Goal: Task Accomplishment & Management: Complete application form

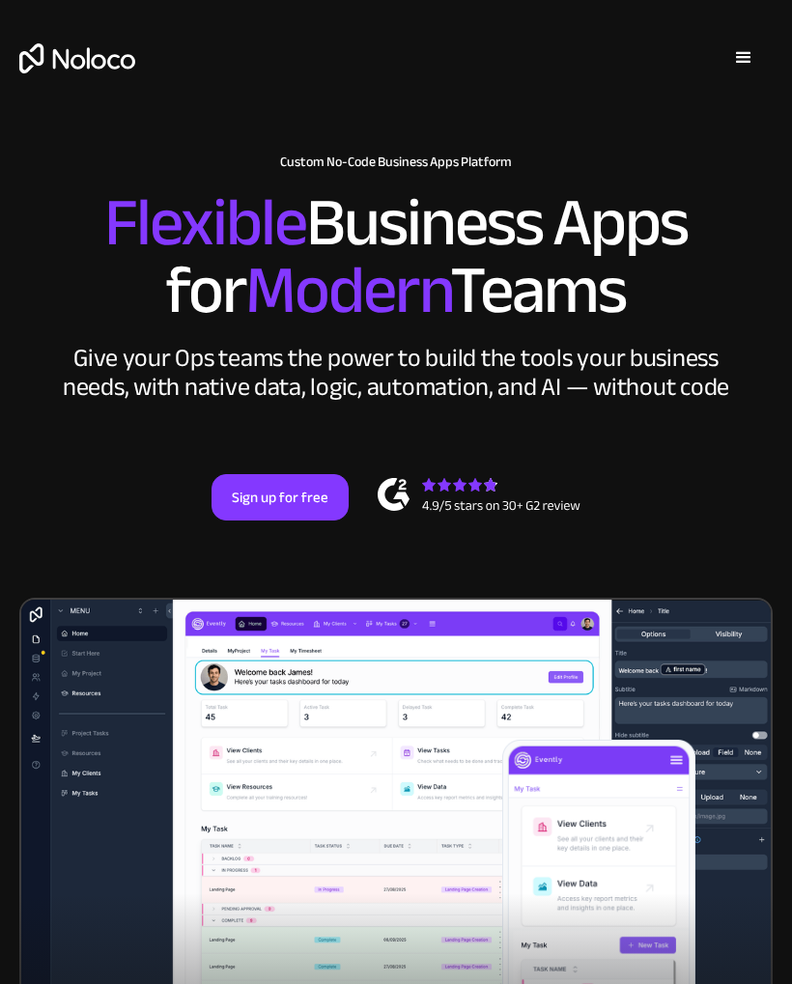
click at [295, 492] on link "Sign up for free" at bounding box center [279, 497] width 137 height 46
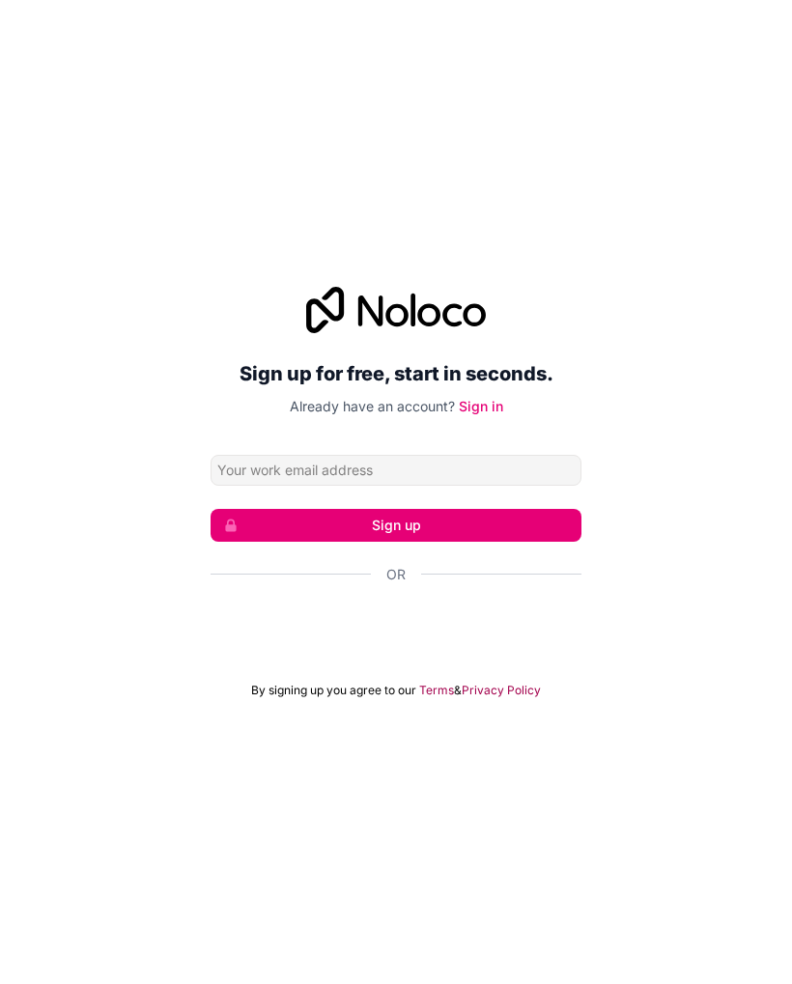
click at [484, 627] on div "Sign in with Google. Opens in new tab" at bounding box center [396, 626] width 371 height 42
click at [462, 532] on button "Sign up" at bounding box center [396, 525] width 371 height 33
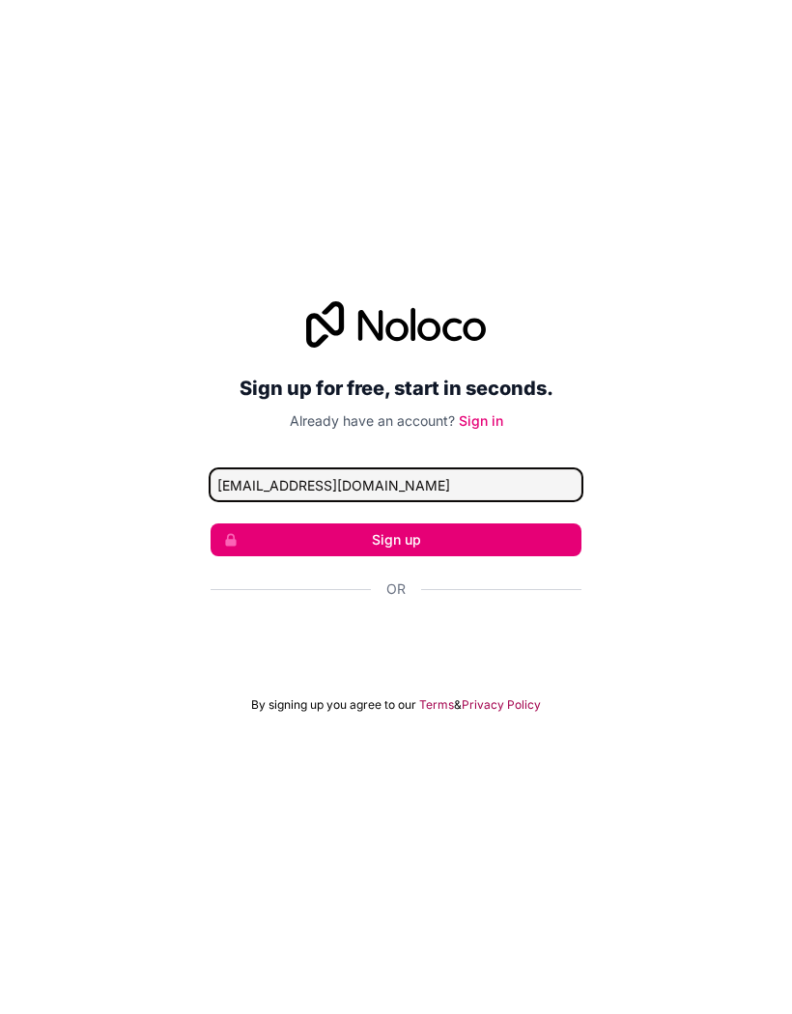
type input "tatlabaljot64@gmail.com"
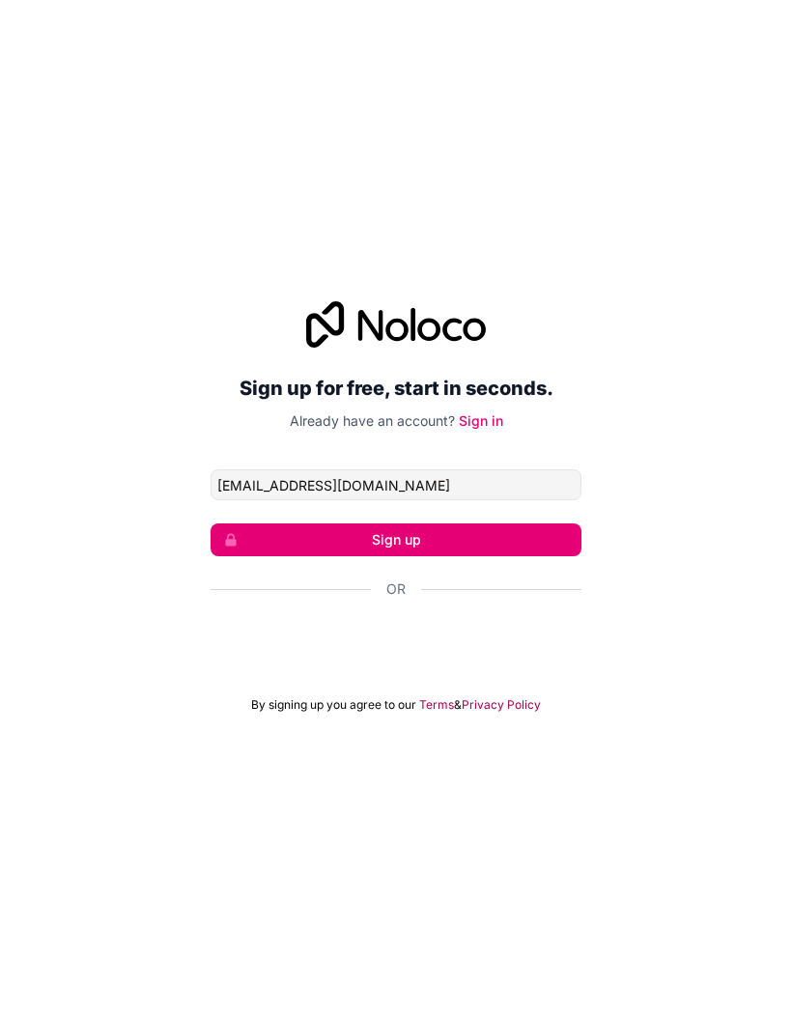
click at [535, 533] on button "Sign up" at bounding box center [396, 539] width 371 height 33
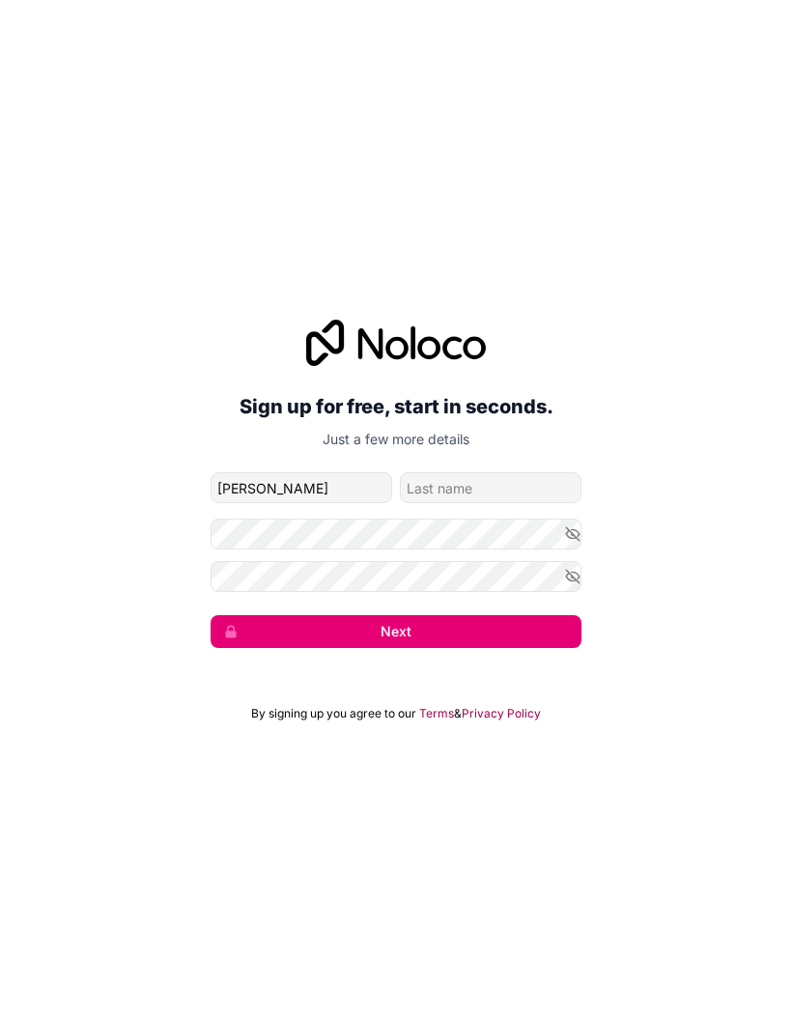
type input "Baljot"
click at [524, 489] on input "family-name" at bounding box center [491, 487] width 182 height 31
type input "Singh"
click at [577, 531] on icon "button" at bounding box center [573, 534] width 14 height 9
click at [572, 584] on icon "button" at bounding box center [572, 576] width 17 height 17
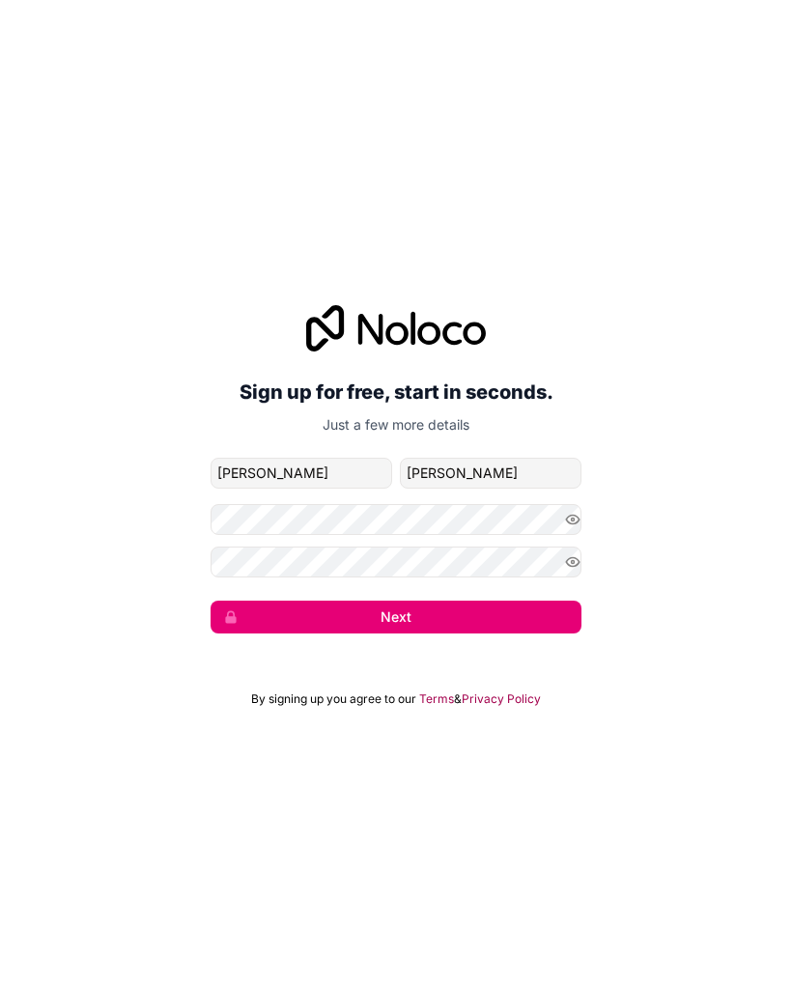
click at [552, 614] on button "Next" at bounding box center [396, 617] width 371 height 33
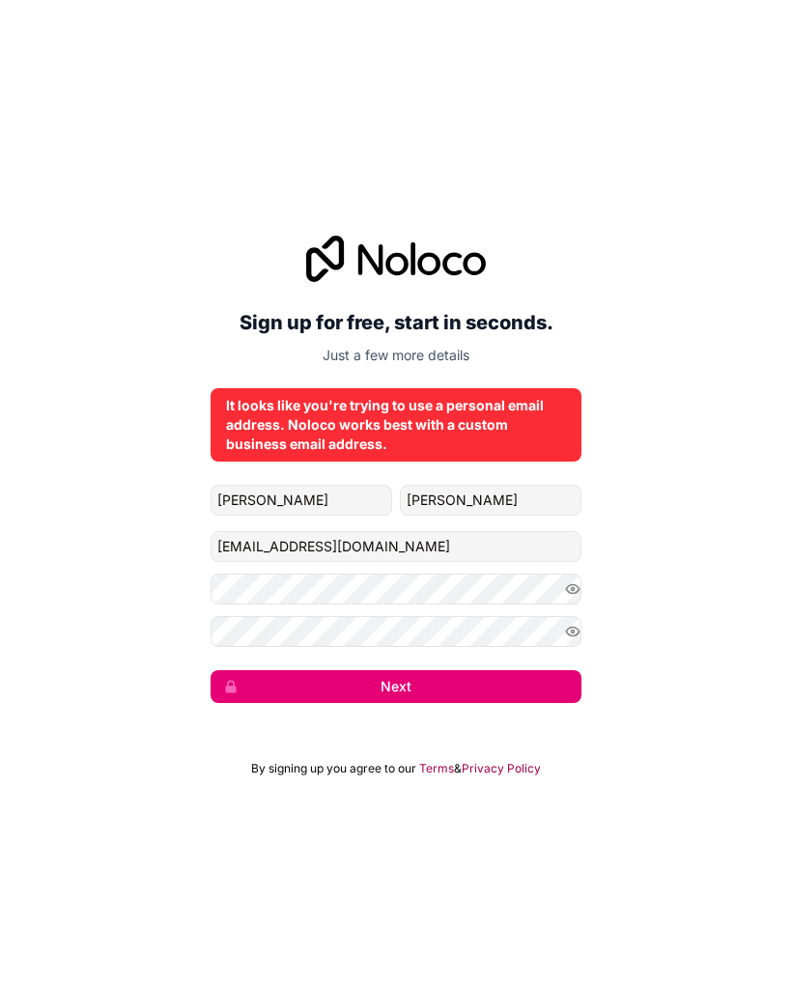
click at [481, 689] on button "Next" at bounding box center [396, 686] width 371 height 33
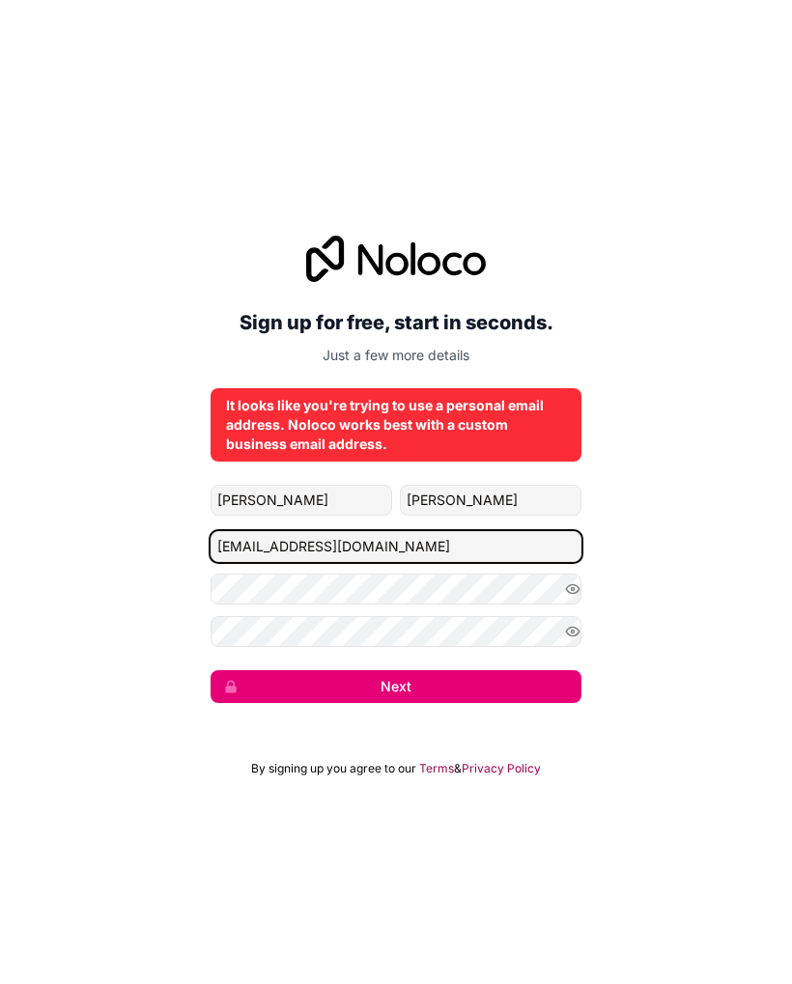
click at [498, 544] on input "tatlabaljot64@gmail.com" at bounding box center [396, 546] width 371 height 31
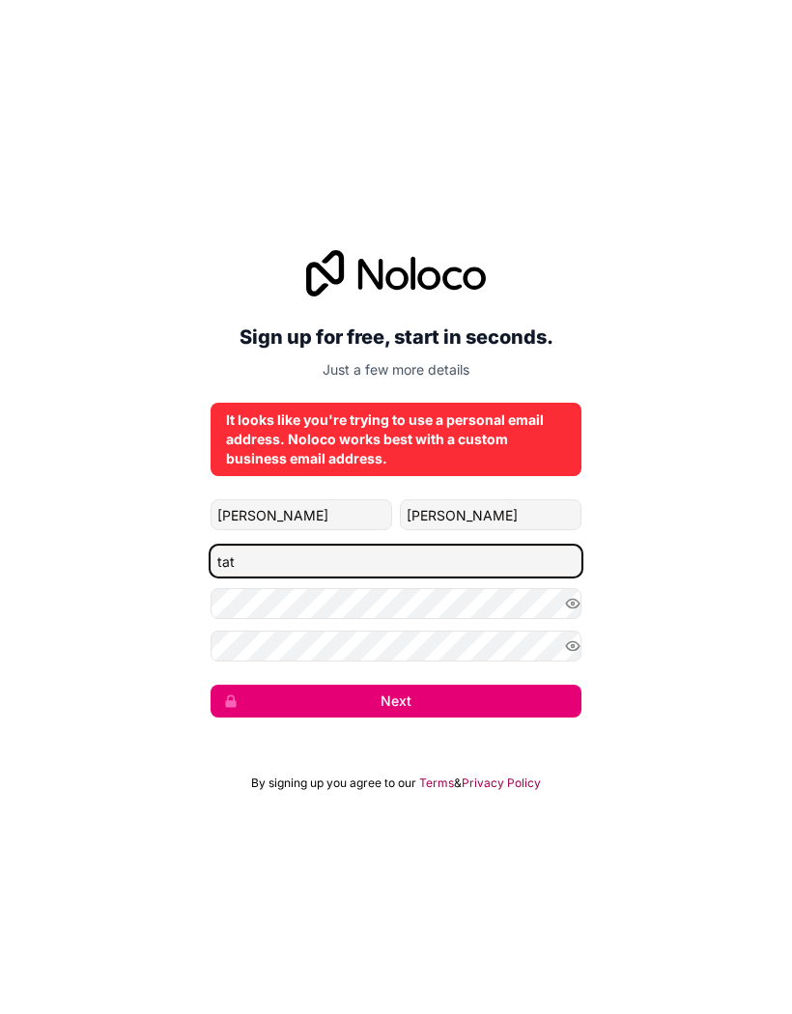
type input "ta"
type input "hypeborn8@gmail.com"
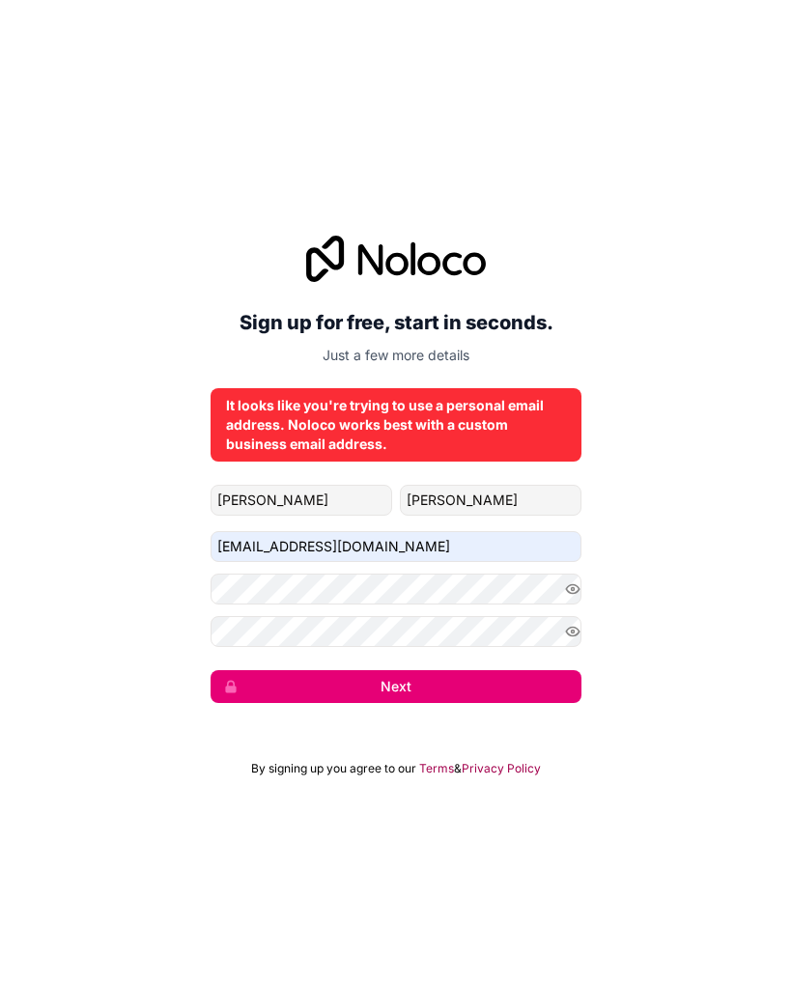
click at [495, 694] on button "Next" at bounding box center [396, 686] width 371 height 33
click at [549, 678] on button "Next" at bounding box center [396, 686] width 371 height 33
